Goal: Check status: Check status

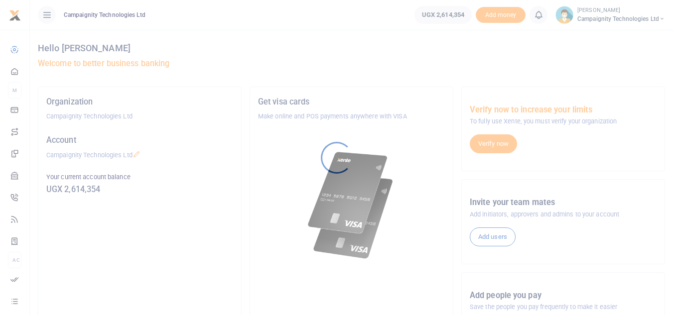
drag, startPoint x: 0, startPoint y: 0, endPoint x: 505, endPoint y: 310, distance: 592.6
click at [505, 310] on div at bounding box center [336, 157] width 673 height 315
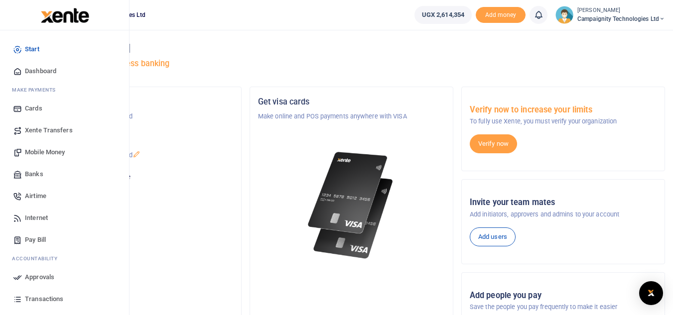
click at [46, 297] on span "Transactions" at bounding box center [44, 299] width 38 height 10
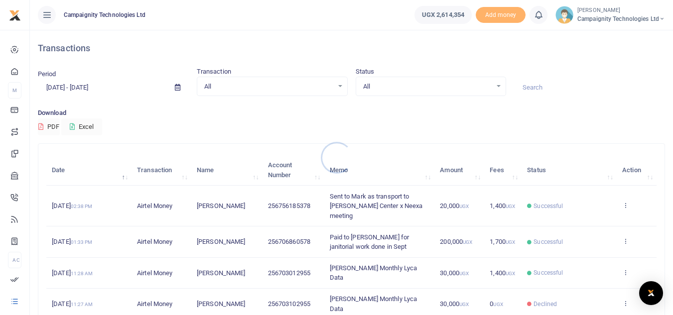
click at [107, 91] on div at bounding box center [336, 157] width 673 height 315
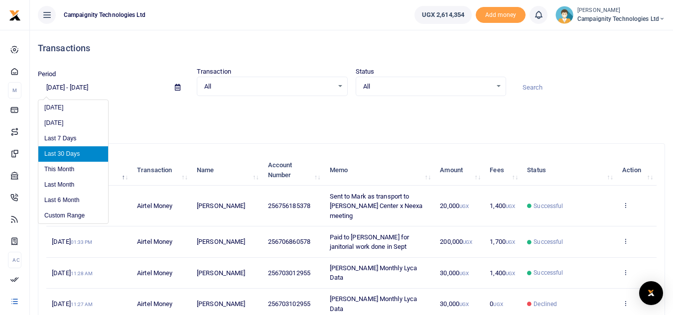
click at [102, 87] on input "[DATE] - [DATE]" at bounding box center [102, 87] width 129 height 17
click at [75, 216] on li "Custom Range" at bounding box center [73, 215] width 70 height 15
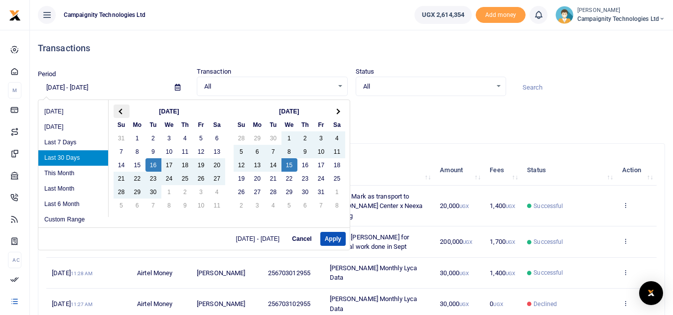
click at [122, 111] on span at bounding box center [121, 111] width 5 height 5
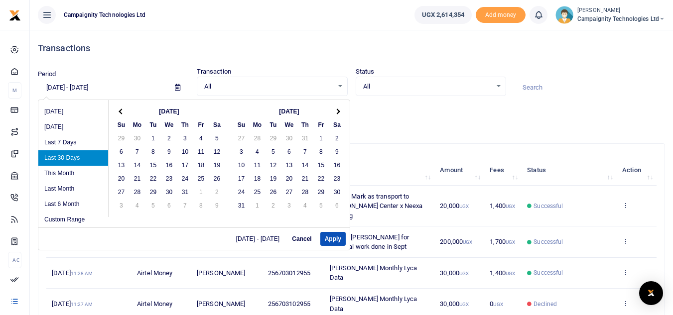
click at [122, 111] on span at bounding box center [121, 111] width 5 height 5
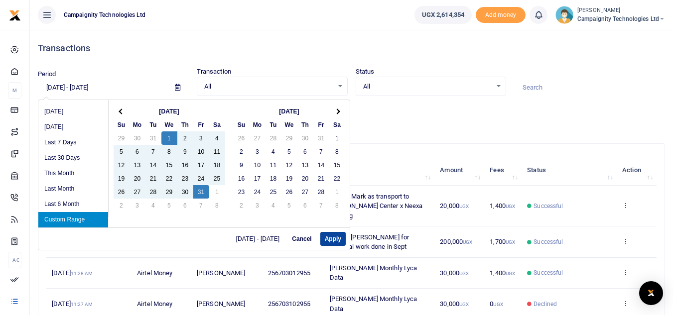
click at [333, 241] on button "Apply" at bounding box center [332, 239] width 25 height 14
type input "01/01/2025 - 01/31/2025"
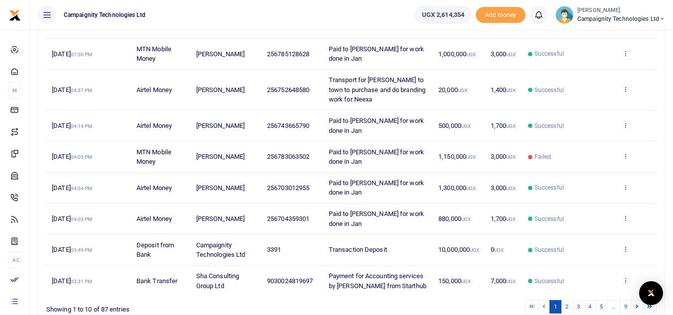
scroll to position [269, 0]
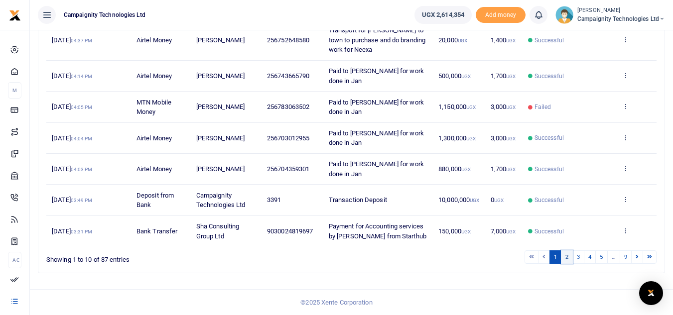
click at [568, 260] on link "2" at bounding box center [567, 257] width 12 height 13
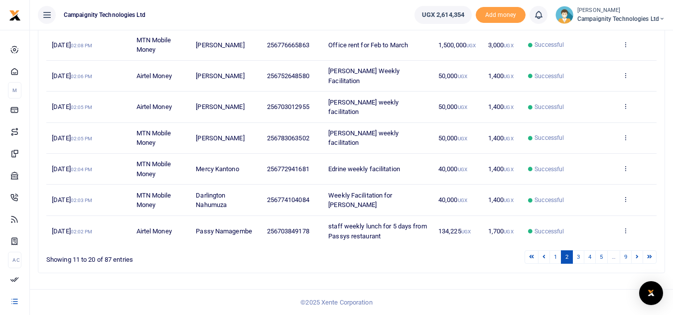
scroll to position [230, 0]
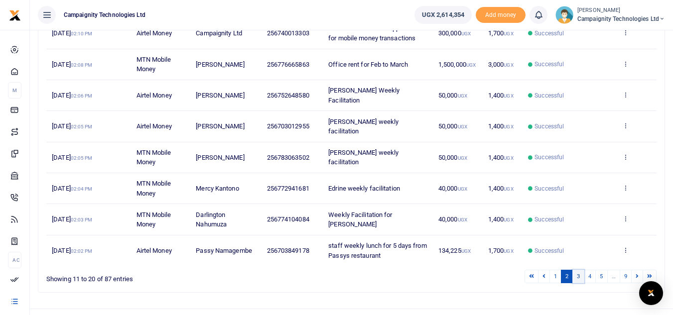
click at [581, 270] on link "3" at bounding box center [578, 276] width 12 height 13
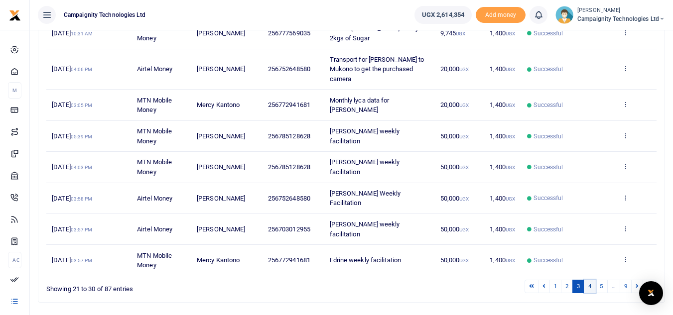
click at [591, 280] on link "4" at bounding box center [590, 286] width 12 height 13
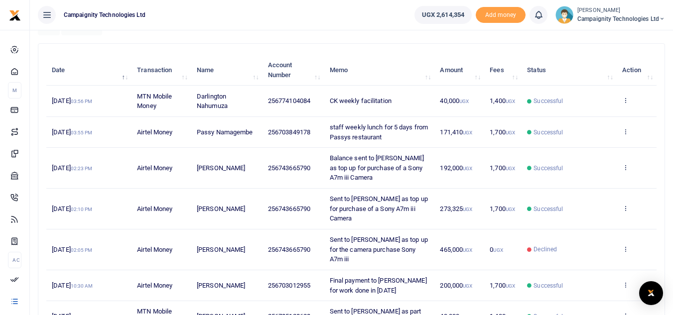
scroll to position [101, 0]
click at [377, 130] on span "staff weekly lunch for 5 days from Passys restaurant" at bounding box center [379, 131] width 98 height 17
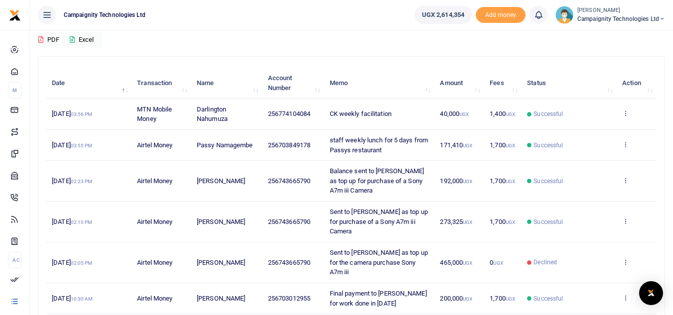
click at [390, 63] on div "Search: Date Transaction Name Account Number Memo Amount Fees Status Action 24t…" at bounding box center [351, 265] width 626 height 417
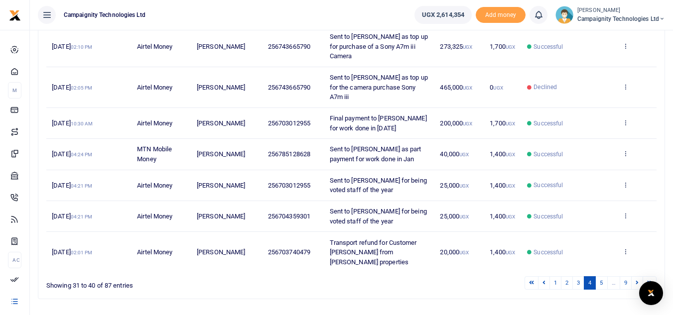
scroll to position [265, 0]
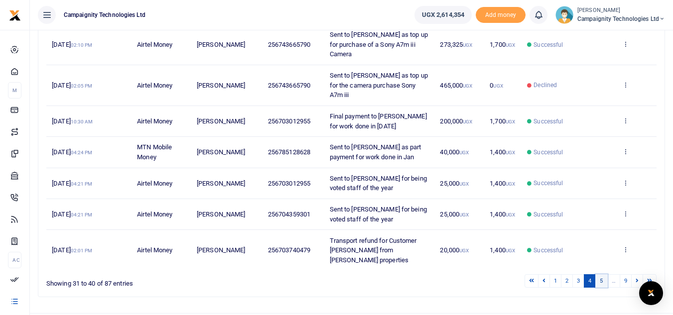
click at [602, 274] on link "5" at bounding box center [601, 280] width 12 height 13
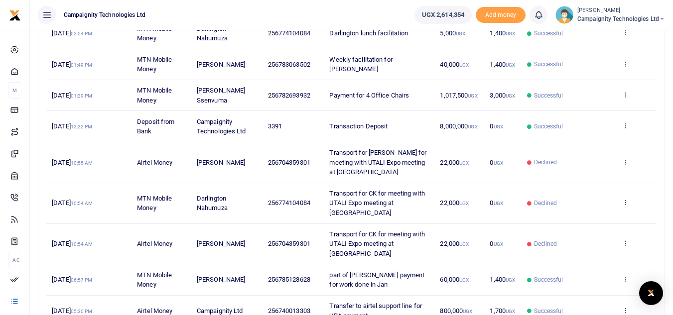
scroll to position [269, 0]
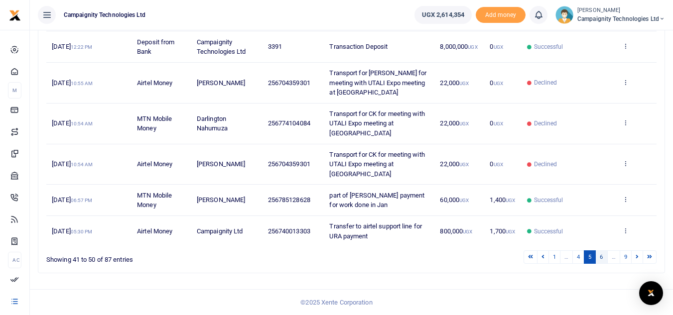
click at [603, 256] on link "6" at bounding box center [601, 257] width 12 height 13
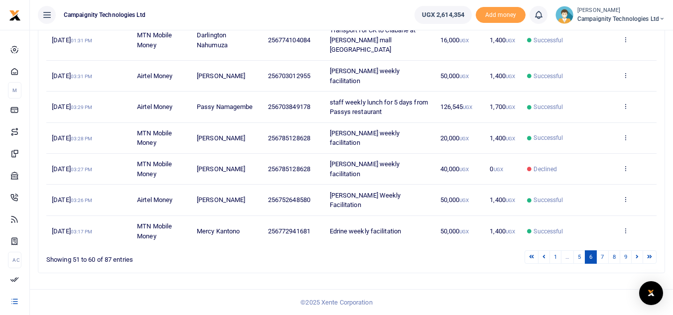
scroll to position [221, 0]
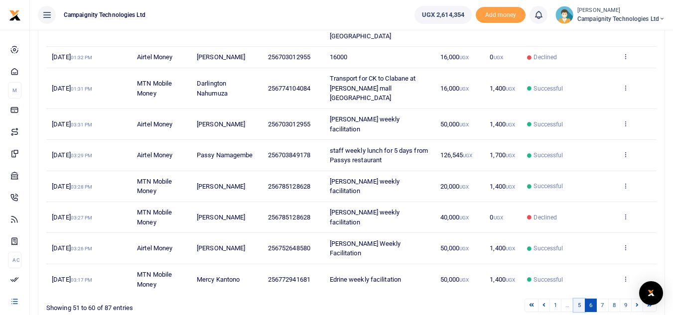
click at [581, 299] on link "5" at bounding box center [579, 305] width 12 height 13
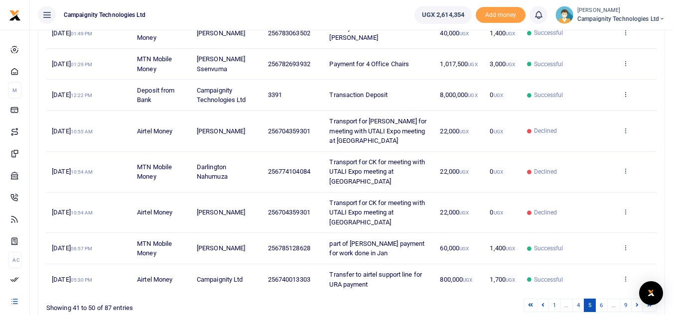
scroll to position [269, 0]
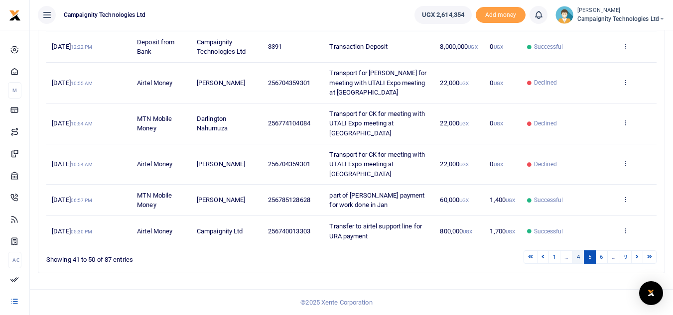
click at [575, 258] on link "4" at bounding box center [578, 257] width 12 height 13
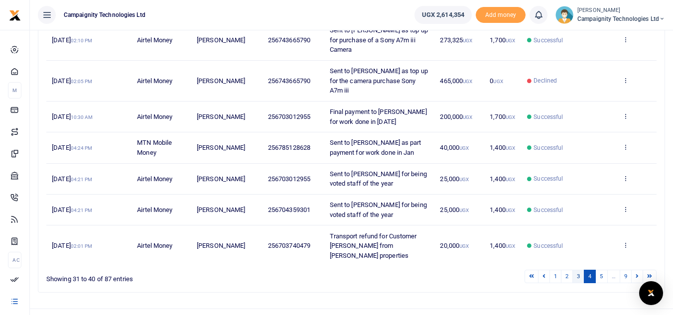
click at [577, 270] on link "3" at bounding box center [578, 276] width 12 height 13
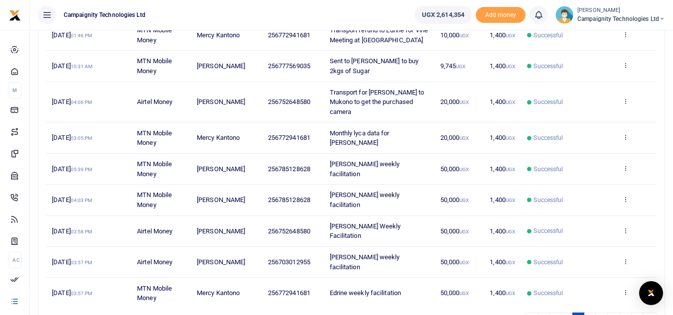
scroll to position [230, 0]
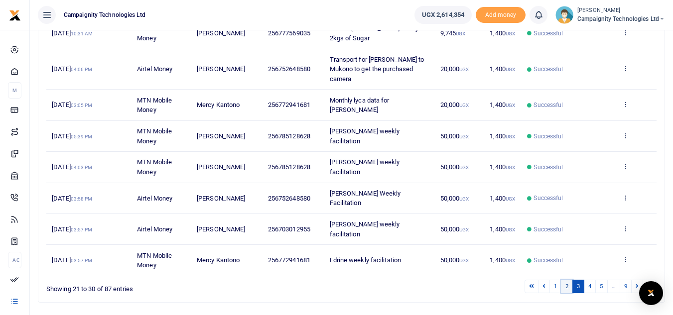
click at [566, 280] on link "2" at bounding box center [567, 286] width 12 height 13
